Goal: Navigation & Orientation: Find specific page/section

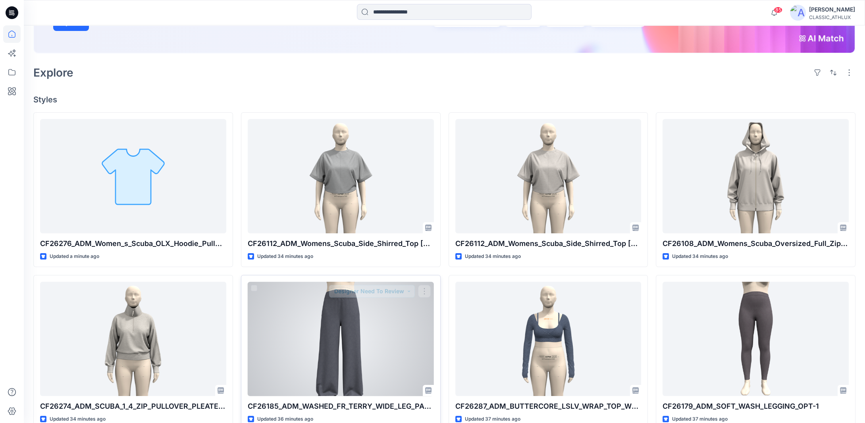
scroll to position [198, 0]
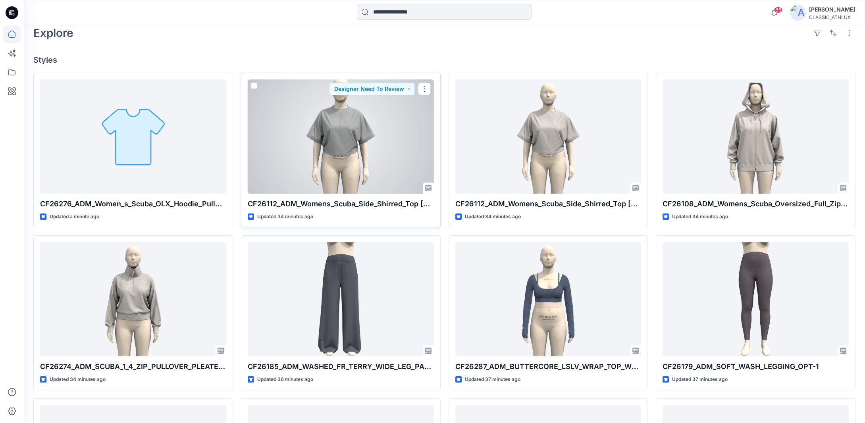
click at [348, 174] on div at bounding box center [341, 136] width 186 height 114
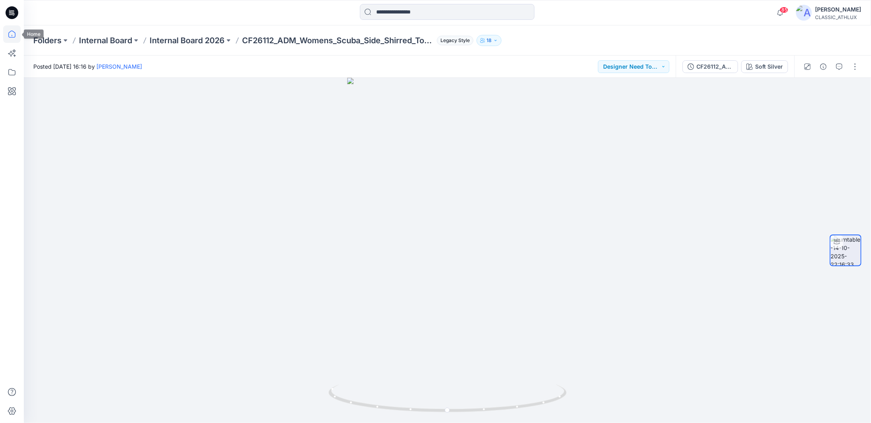
click at [5, 35] on icon at bounding box center [11, 33] width 17 height 17
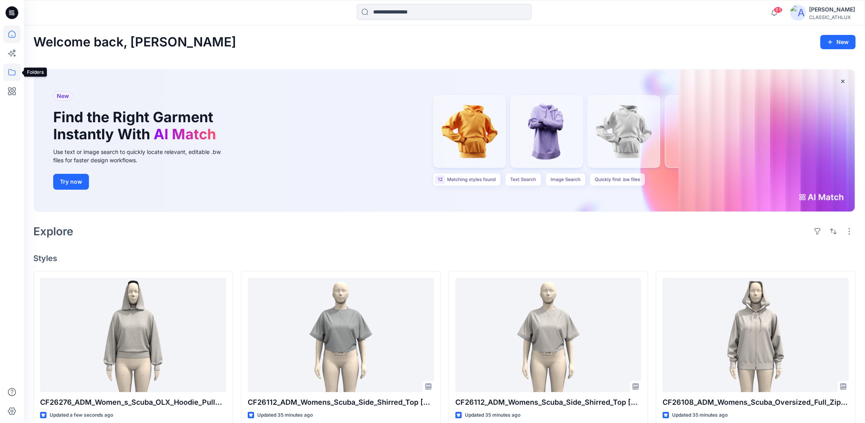
click at [13, 74] on icon at bounding box center [11, 71] width 17 height 17
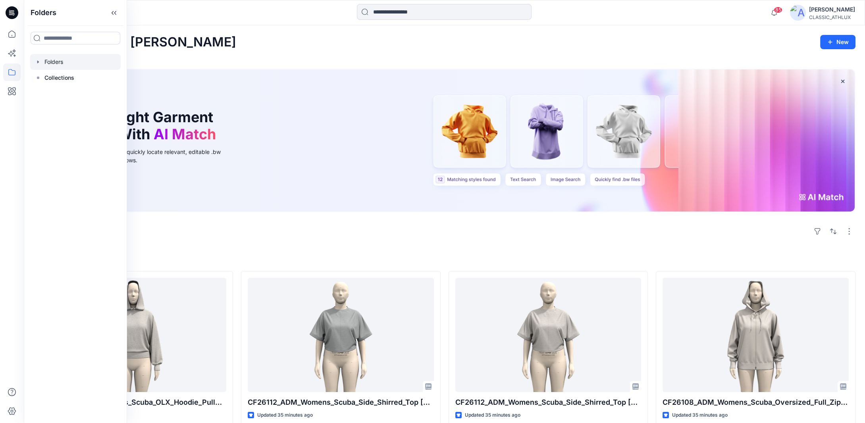
click at [37, 62] on icon "button" at bounding box center [38, 62] width 6 height 6
click at [45, 109] on icon "button" at bounding box center [46, 109] width 2 height 3
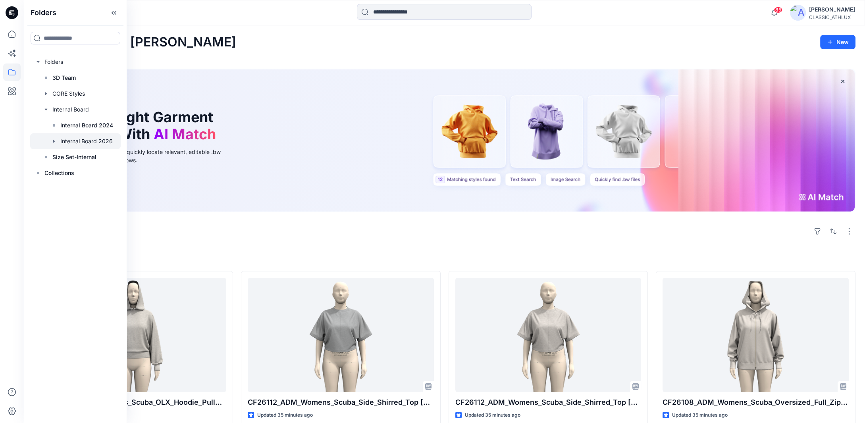
click at [52, 141] on icon "button" at bounding box center [54, 141] width 6 height 6
click at [78, 186] on p "S3 27 Women's Active" at bounding box center [98, 189] width 60 height 10
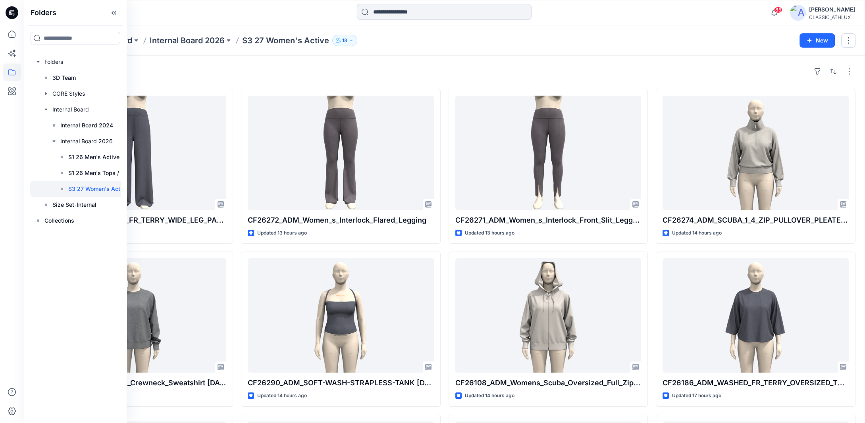
click at [138, 67] on div "Styles" at bounding box center [444, 71] width 822 height 13
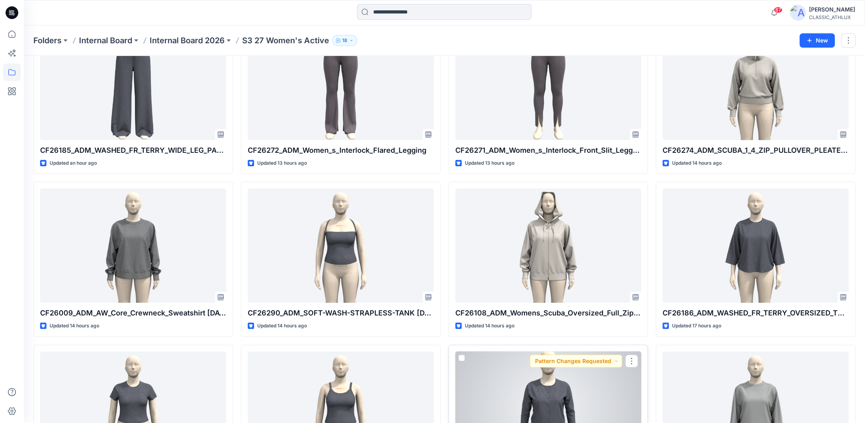
scroll to position [64, 0]
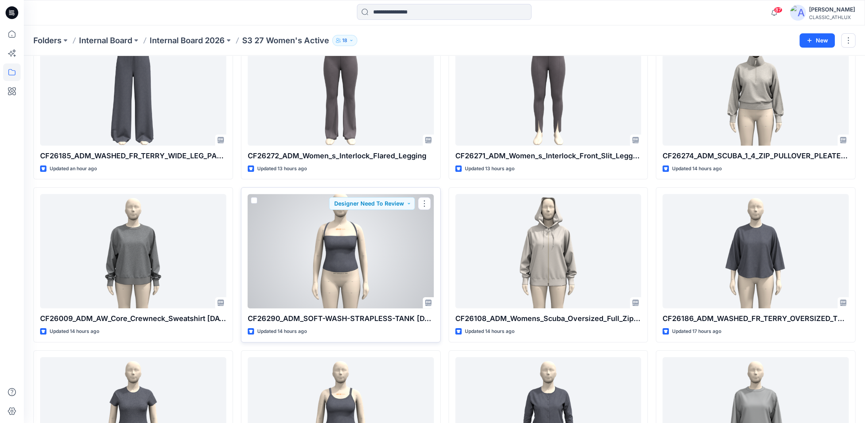
click at [386, 272] on div at bounding box center [341, 251] width 186 height 114
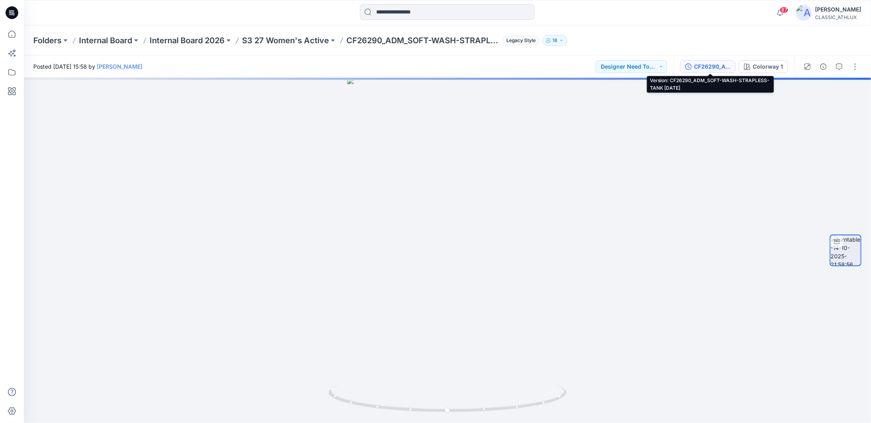
click at [721, 70] on div "CF26290_ADM_SOFT-WASH-STRAPLESS-TANK [DATE]" at bounding box center [712, 66] width 37 height 9
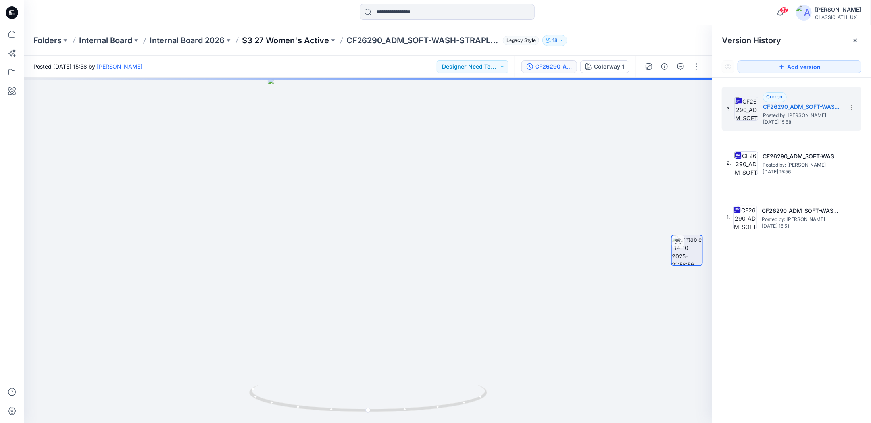
click at [296, 42] on p "S3 27 Women's Active" at bounding box center [285, 40] width 87 height 11
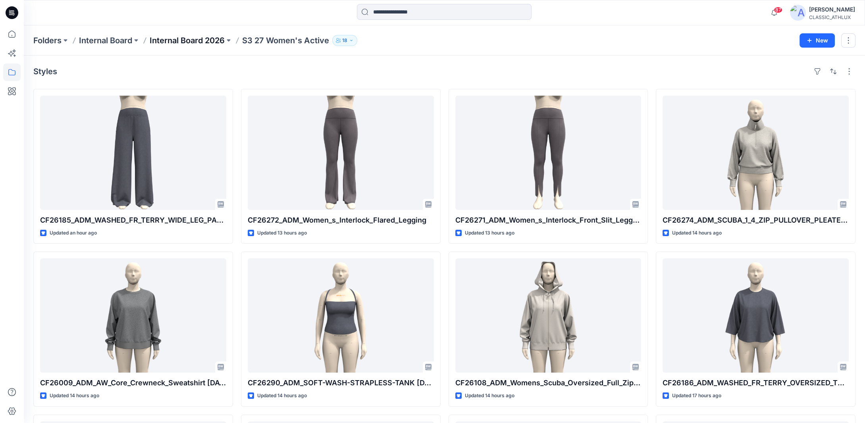
click at [170, 38] on p "Internal Board 2026" at bounding box center [187, 40] width 75 height 11
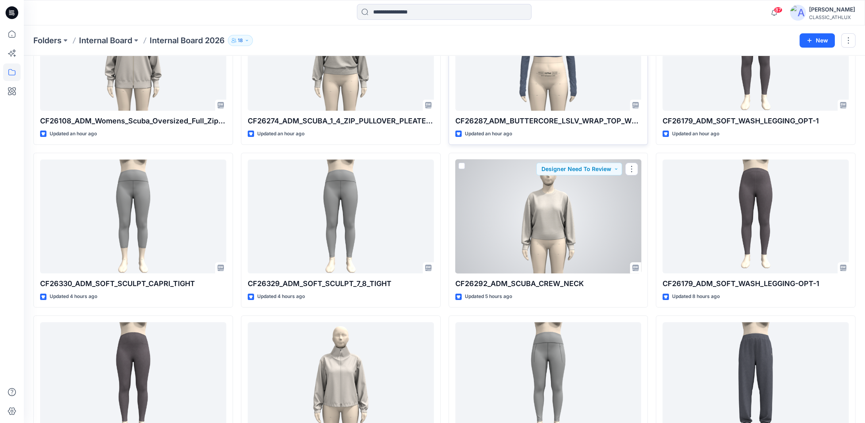
scroll to position [357, 0]
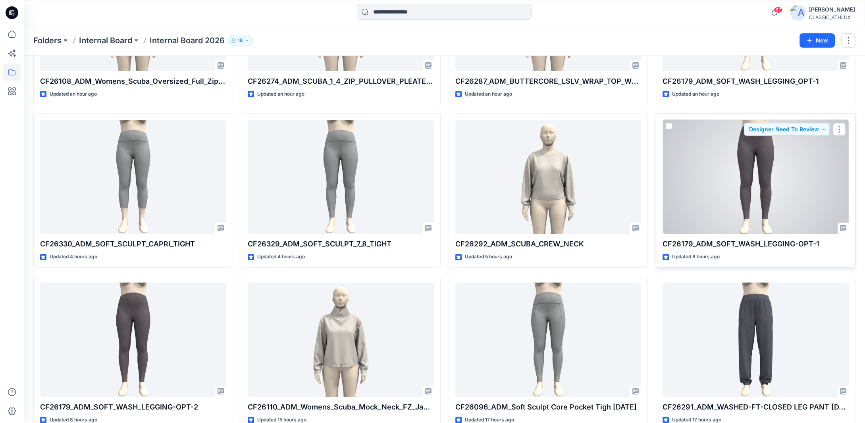
click at [770, 221] on div at bounding box center [755, 177] width 186 height 114
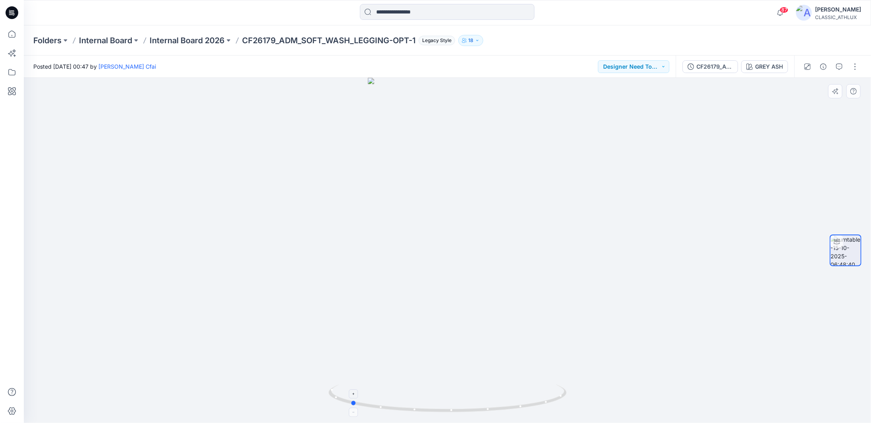
drag, startPoint x: 517, startPoint y: 409, endPoint x: 420, endPoint y: 402, distance: 97.5
click at [420, 402] on icon at bounding box center [449, 400] width 240 height 30
click at [217, 39] on p "Internal Board 2026" at bounding box center [187, 40] width 75 height 11
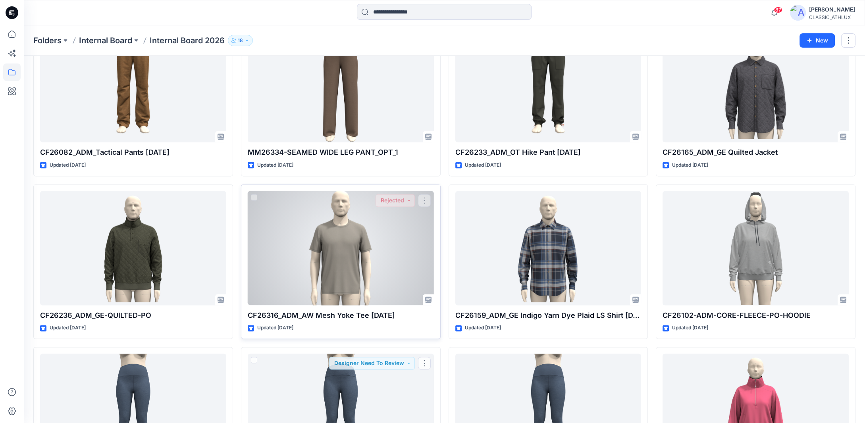
scroll to position [2453, 0]
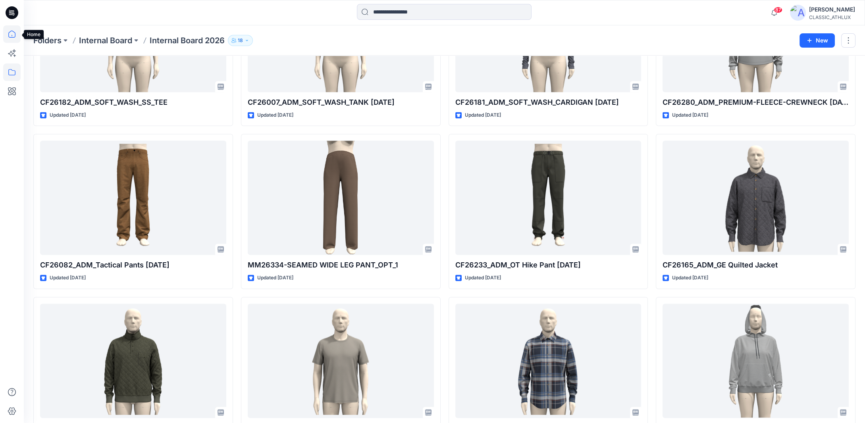
click at [15, 34] on icon at bounding box center [11, 34] width 7 height 7
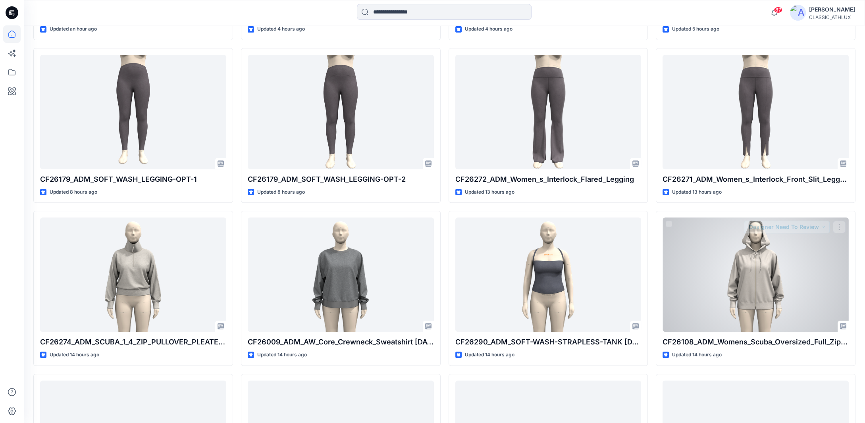
scroll to position [667, 0]
